Goal: Information Seeking & Learning: Learn about a topic

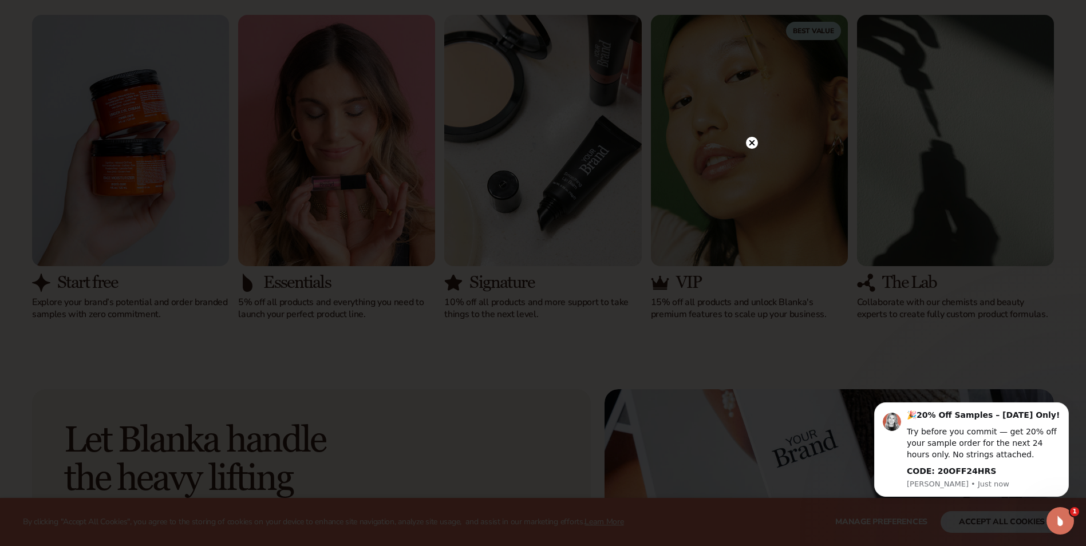
click at [747, 142] on circle at bounding box center [752, 143] width 12 height 12
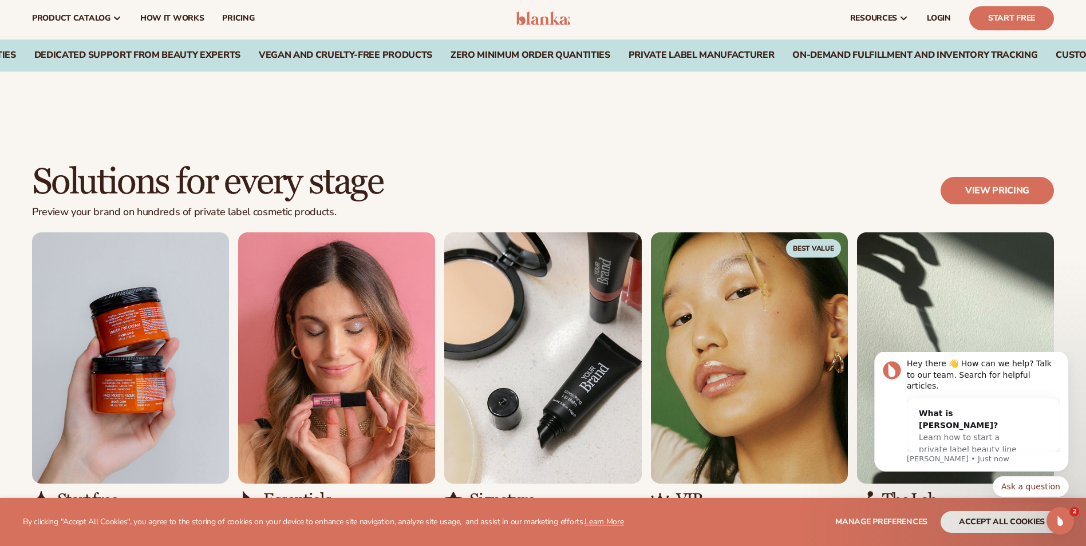
scroll to position [802, 0]
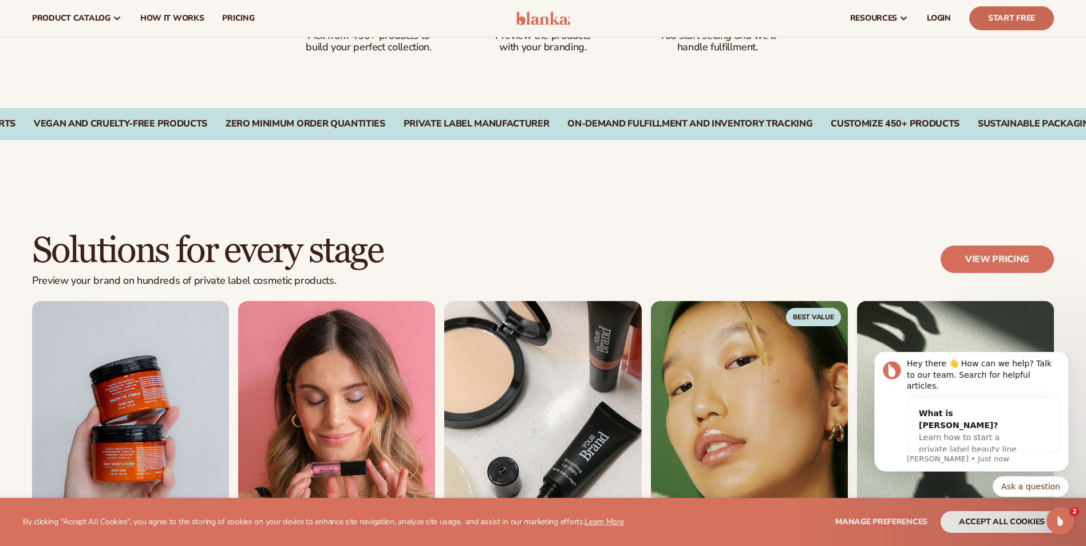
click at [1023, 21] on link "Start Free" at bounding box center [1012, 18] width 85 height 24
click at [228, 17] on span "pricing" at bounding box center [238, 18] width 32 height 9
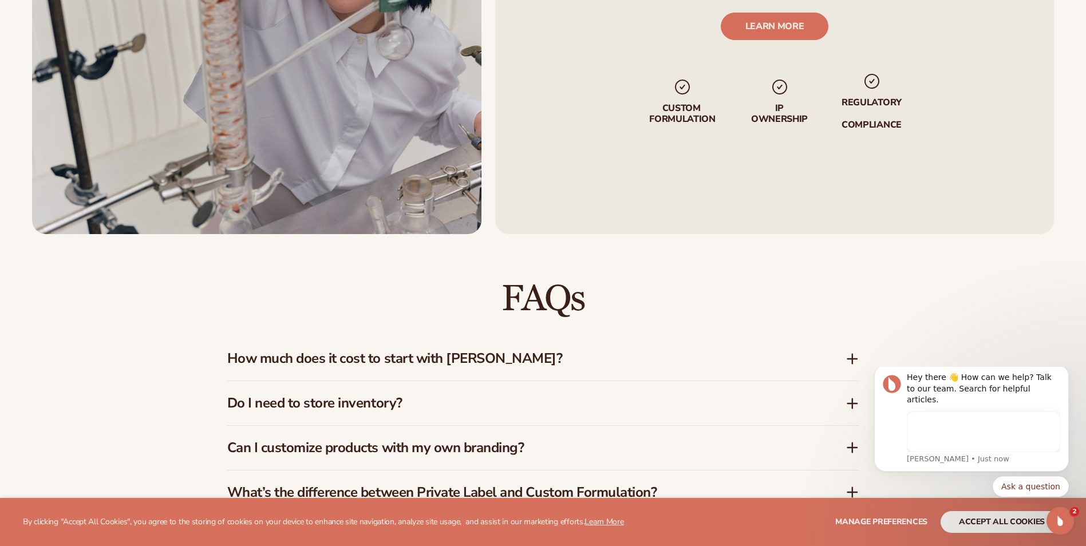
scroll to position [1653, 0]
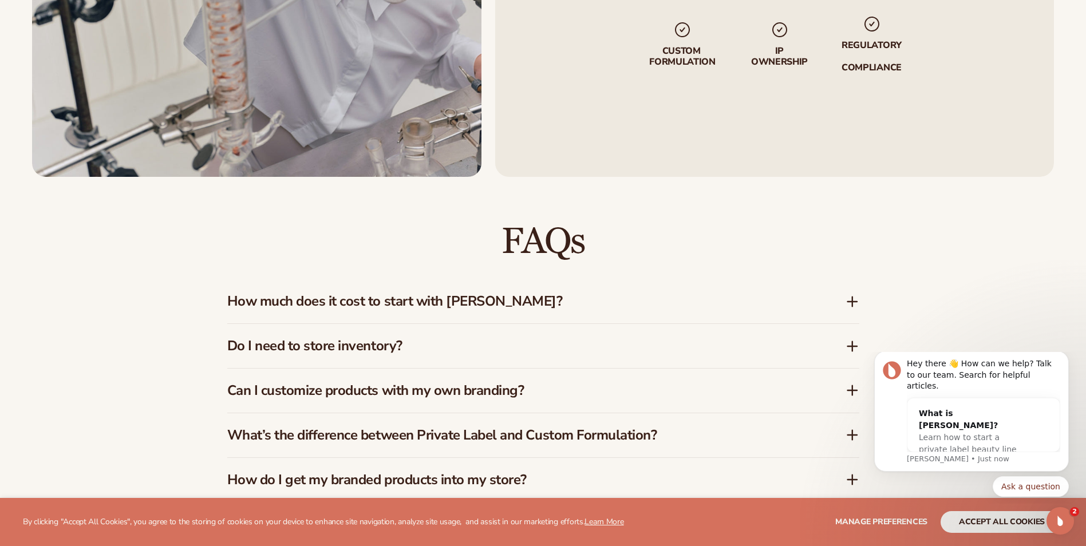
click at [588, 308] on h3 "How much does it cost to start with Blanka?" at bounding box center [519, 301] width 584 height 17
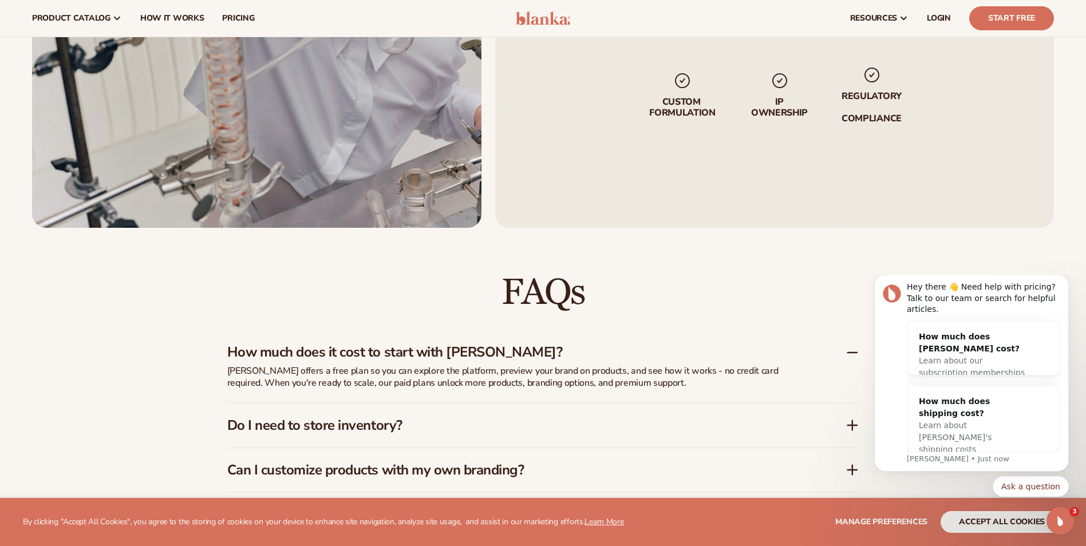
scroll to position [1596, 0]
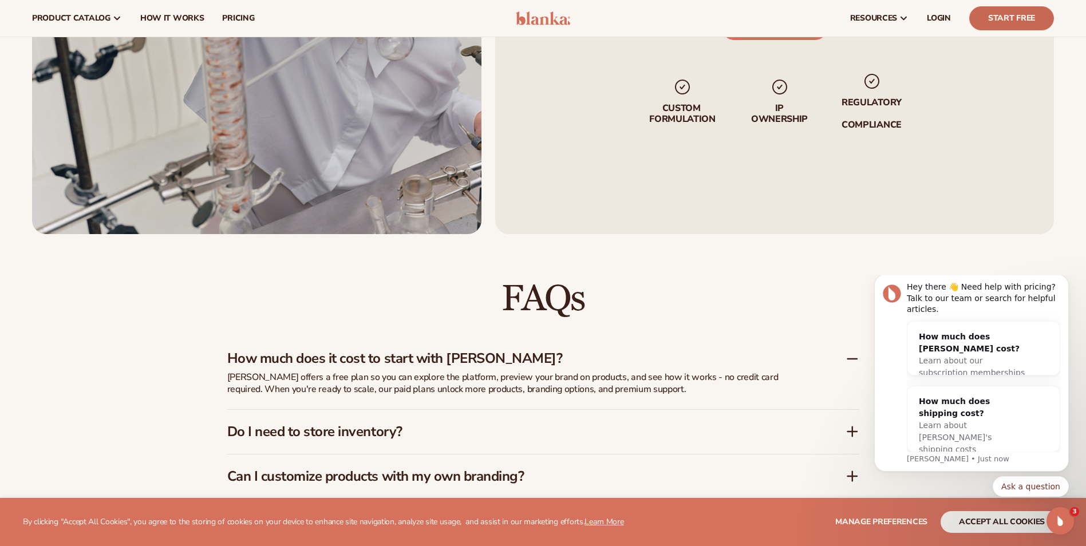
click at [989, 19] on link "Start Free" at bounding box center [1012, 18] width 85 height 24
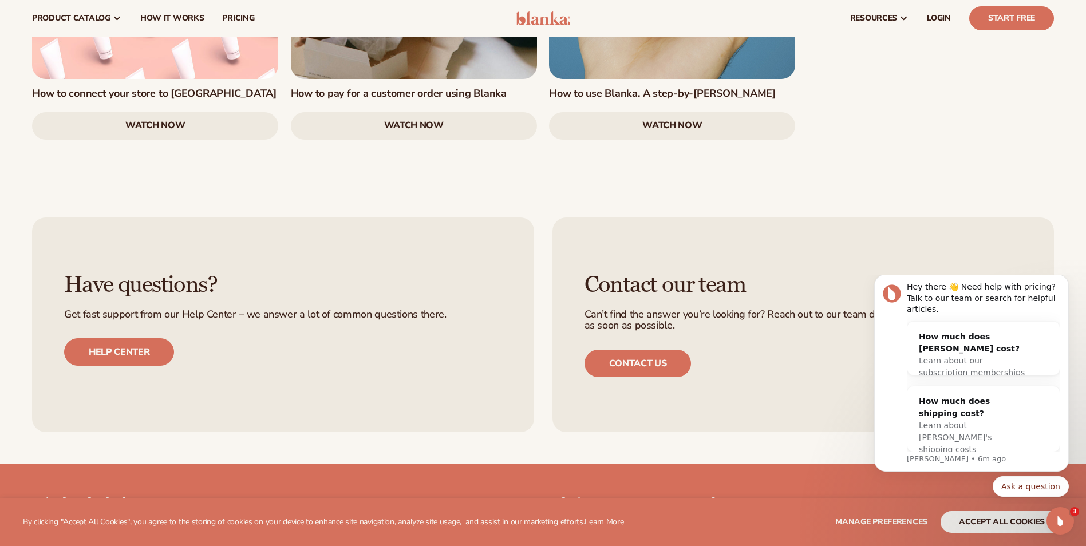
scroll to position [2055, 0]
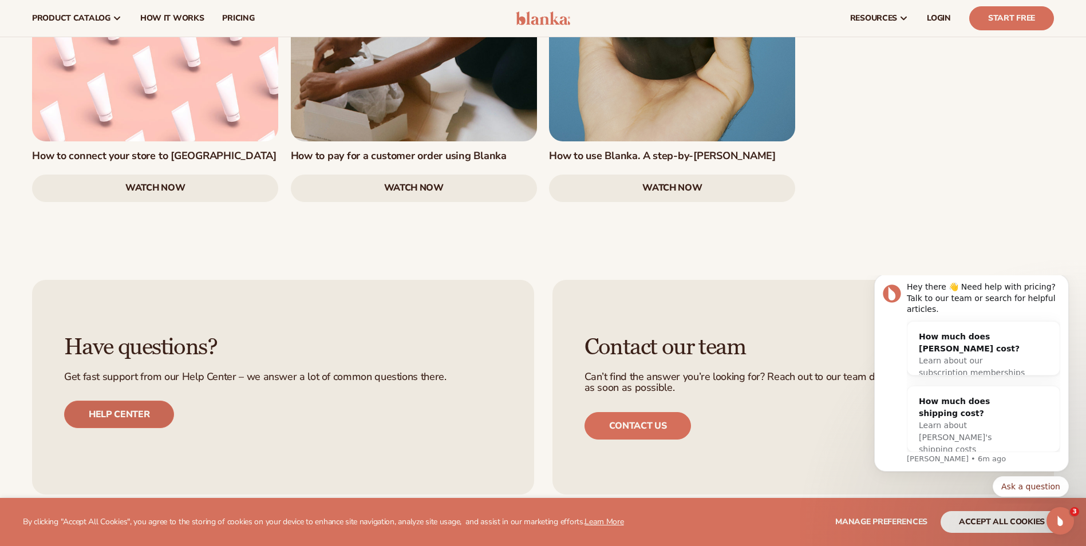
click at [132, 401] on link "Help center" at bounding box center [119, 414] width 110 height 27
